Goal: Task Accomplishment & Management: Manage account settings

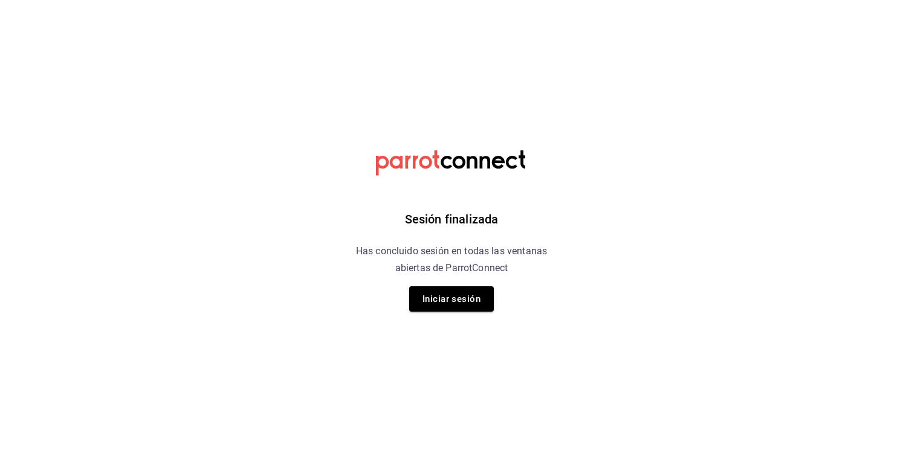
click at [457, 310] on button "Iniciar sesión" at bounding box center [451, 298] width 85 height 25
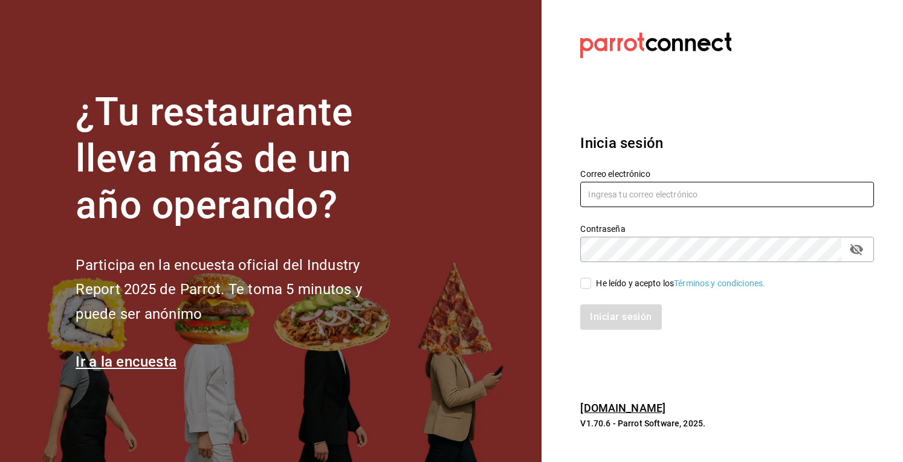
click at [618, 194] on input "text" at bounding box center [727, 194] width 294 height 25
type input "[EMAIL_ADDRESS][DOMAIN_NAME]"
click at [592, 288] on span "He leído y acepto los Términos y condiciones." at bounding box center [678, 283] width 174 height 13
click at [591, 288] on input "He leído y acepto los Términos y condiciones." at bounding box center [585, 283] width 11 height 11
checkbox input "true"
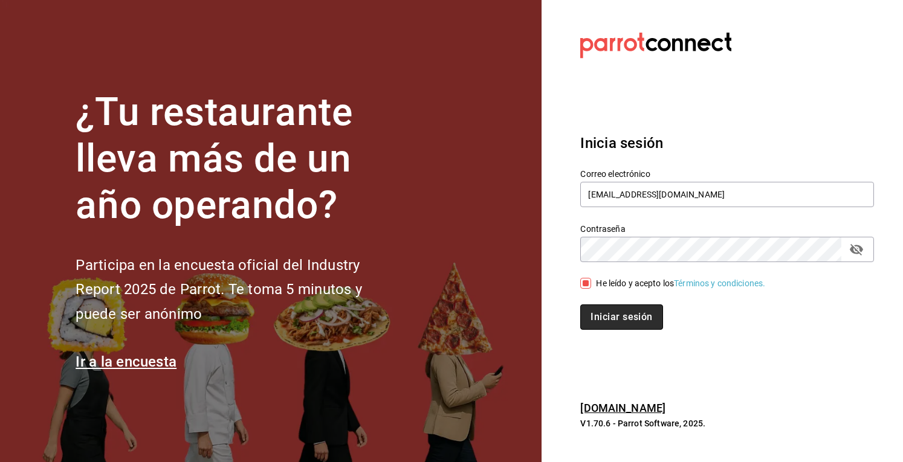
click at [598, 326] on button "Iniciar sesión" at bounding box center [621, 316] width 82 height 25
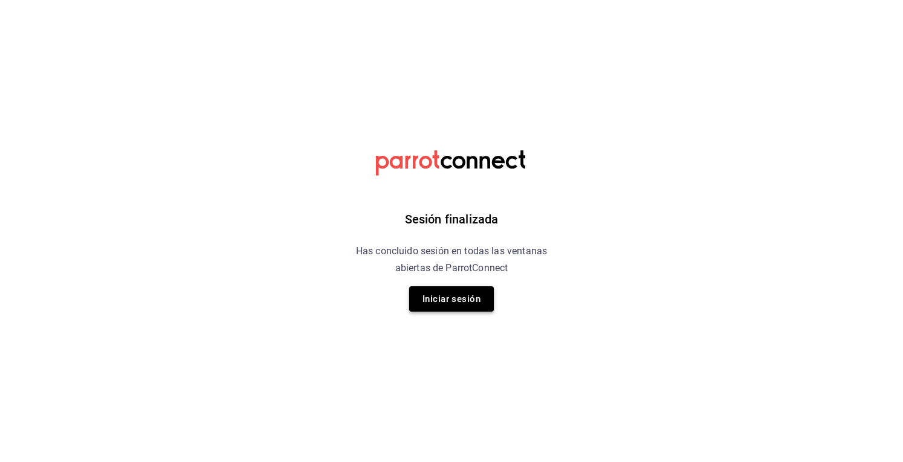
click at [463, 303] on button "Iniciar sesión" at bounding box center [451, 298] width 85 height 25
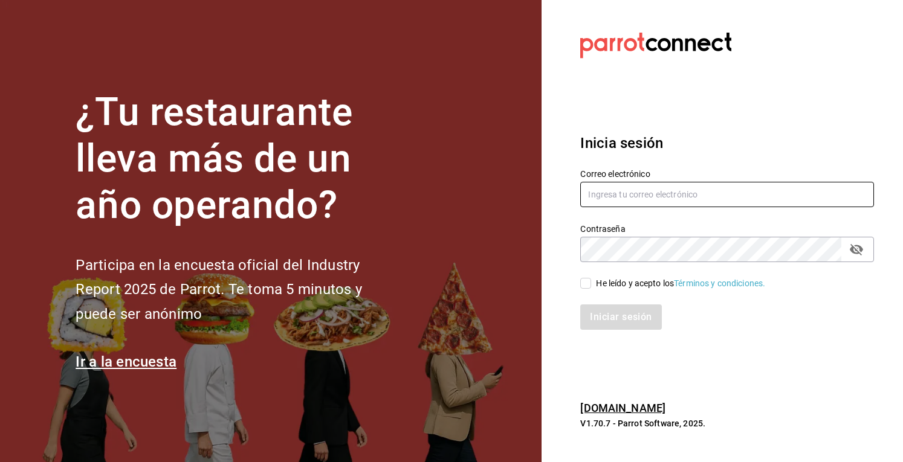
click at [637, 204] on input "text" at bounding box center [727, 194] width 294 height 25
type input "[EMAIL_ADDRESS][DOMAIN_NAME]"
click at [585, 285] on input "He leído y acepto los Términos y condiciones." at bounding box center [585, 283] width 11 height 11
checkbox input "true"
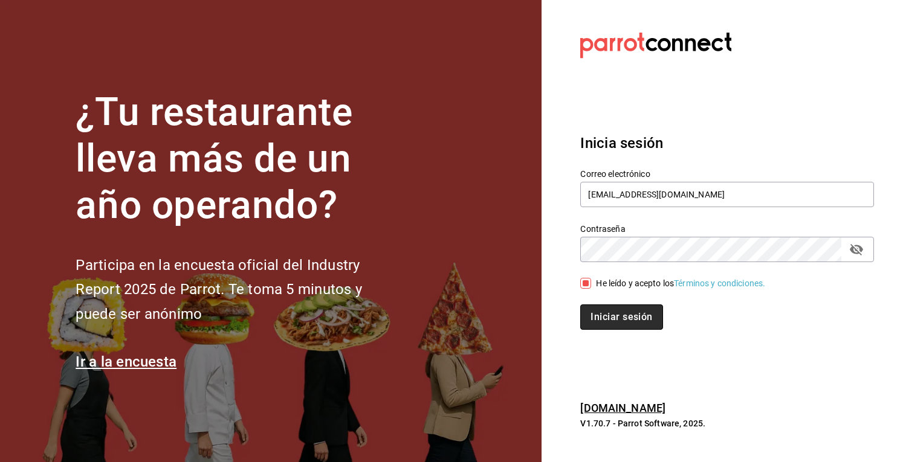
click at [602, 310] on button "Iniciar sesión" at bounding box center [621, 316] width 82 height 25
